Goal: Information Seeking & Learning: Learn about a topic

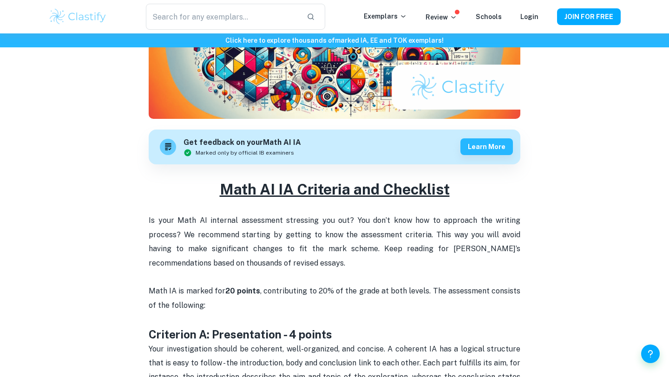
scroll to position [130, 0]
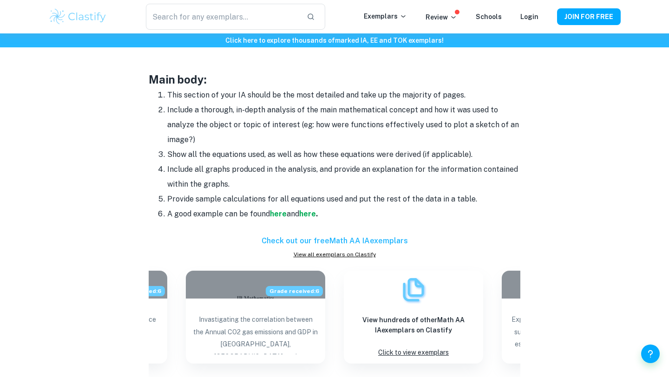
scroll to position [800, 0]
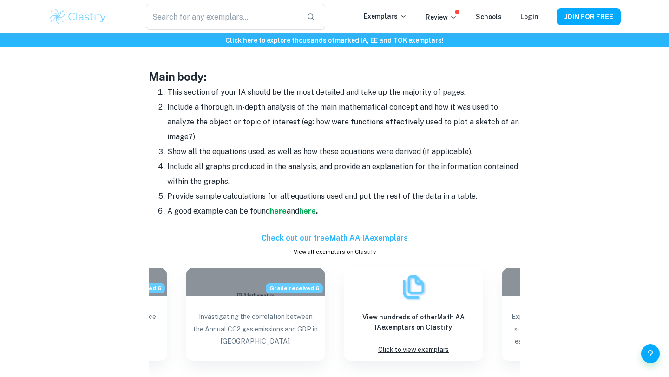
click at [387, 240] on h6 "Check out our free Math AA IA exemplars" at bounding box center [334, 238] width 371 height 11
click at [360, 250] on link "View all exemplars on Clastify" at bounding box center [334, 252] width 371 height 8
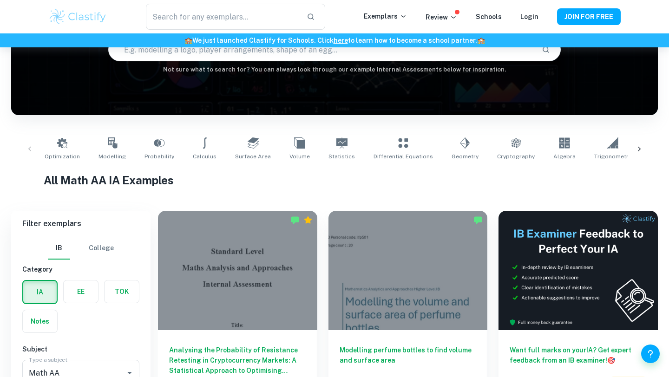
scroll to position [156, 0]
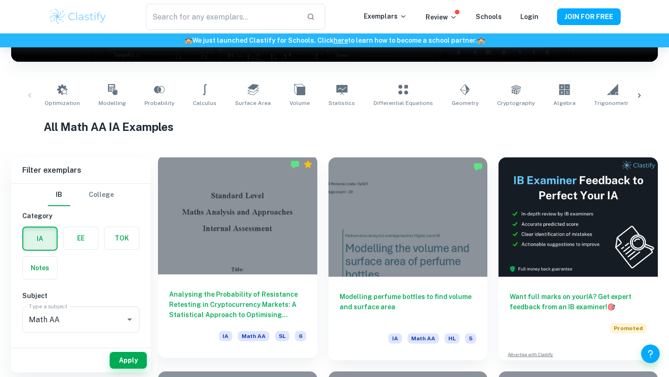
click at [287, 231] on div at bounding box center [237, 214] width 159 height 119
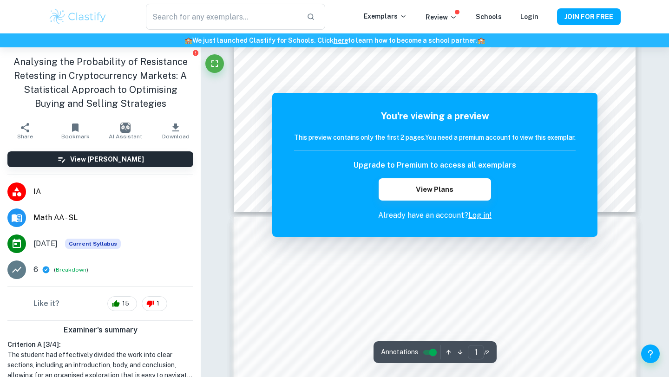
scroll to position [493, 0]
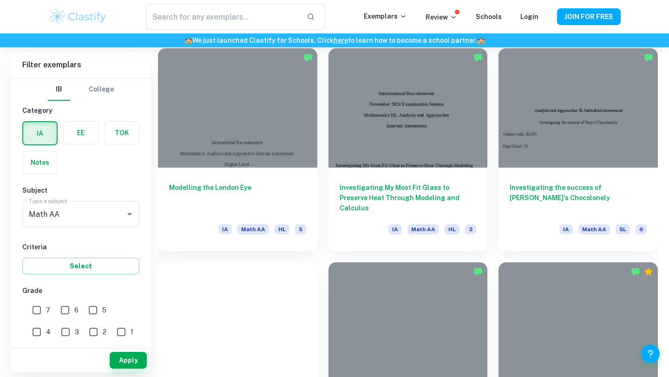
scroll to position [499, 0]
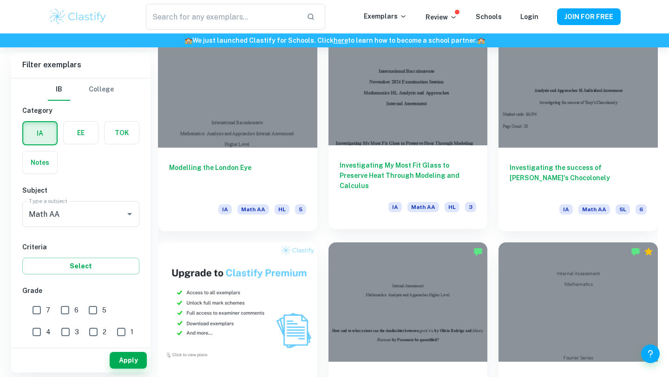
click at [399, 172] on h6 "Investigating My Most Fit Glass to Preserve Heat Through Modeling and Calculus" at bounding box center [407, 175] width 137 height 31
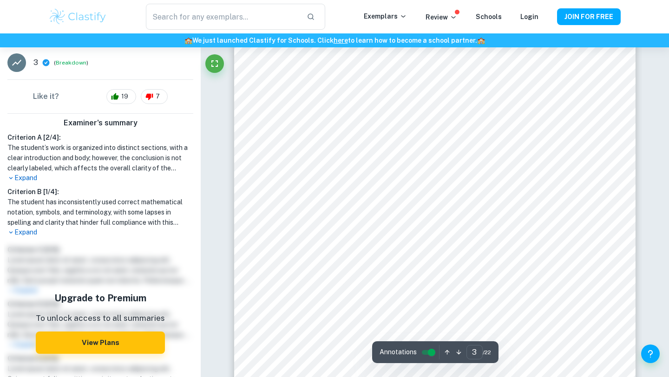
scroll to position [1339, 0]
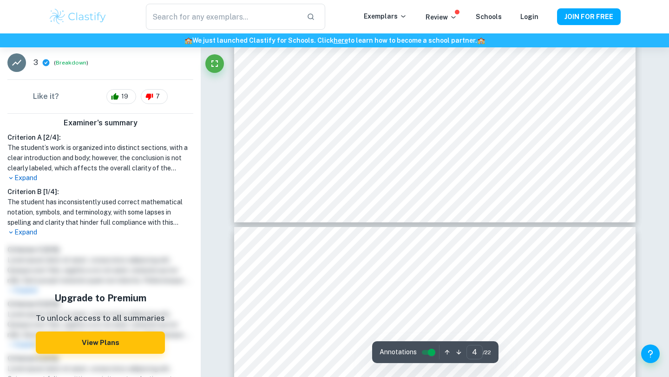
type input "5"
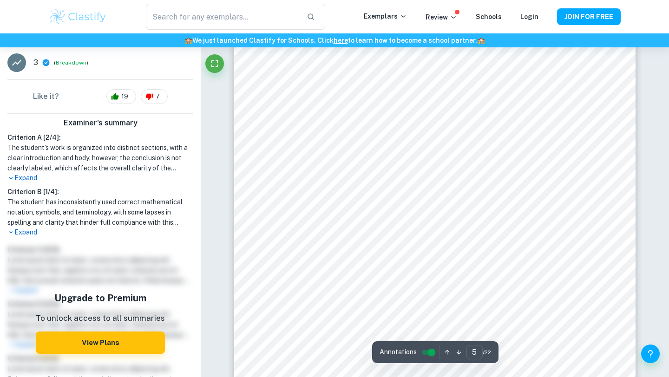
scroll to position [2597, 0]
